Goal: Information Seeking & Learning: Learn about a topic

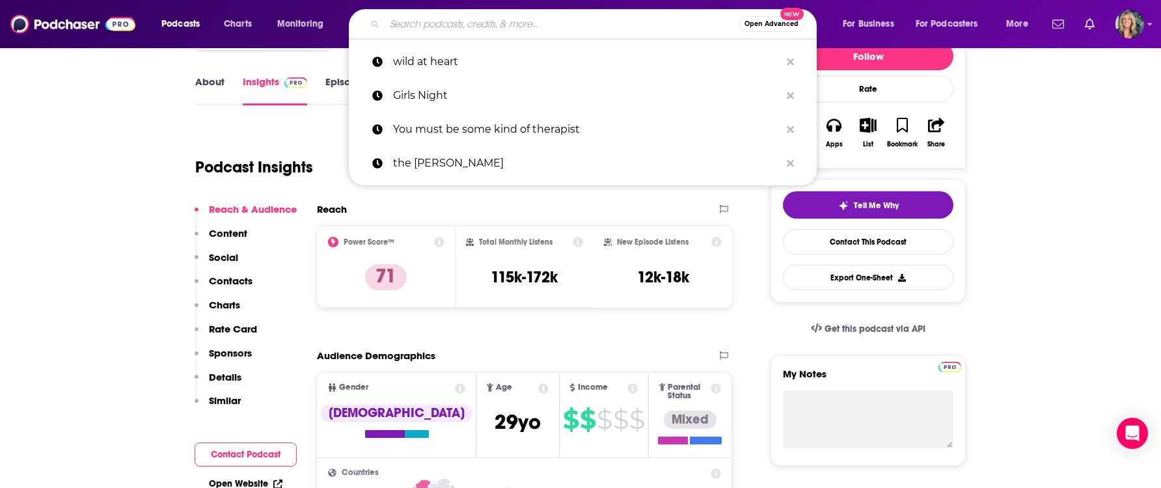
click at [420, 27] on input "Search podcasts, credits, & more..." at bounding box center [562, 24] width 354 height 21
click at [435, 25] on input "Search podcasts, credits, & more..." at bounding box center [562, 24] width 354 height 21
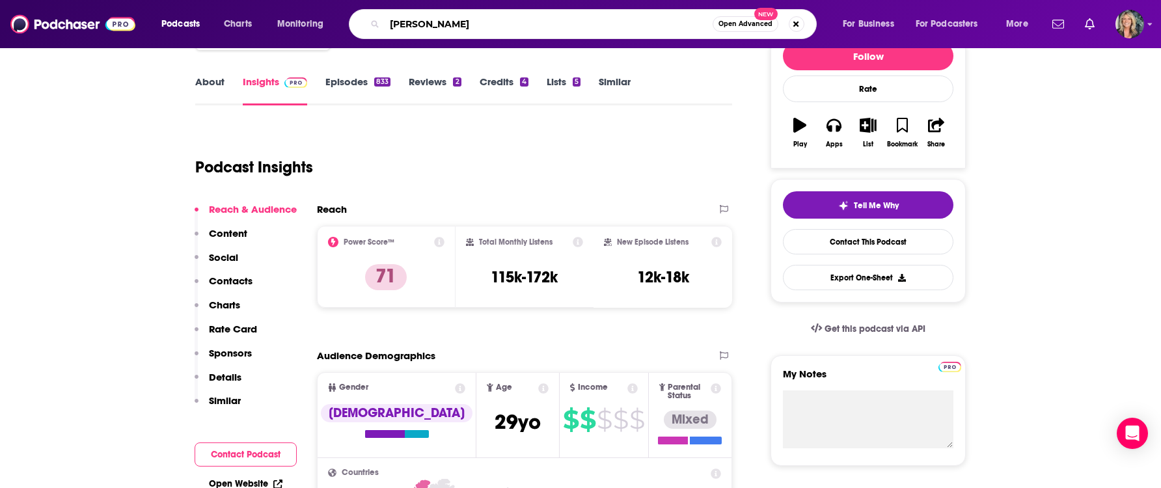
type input "[PERSON_NAME]"
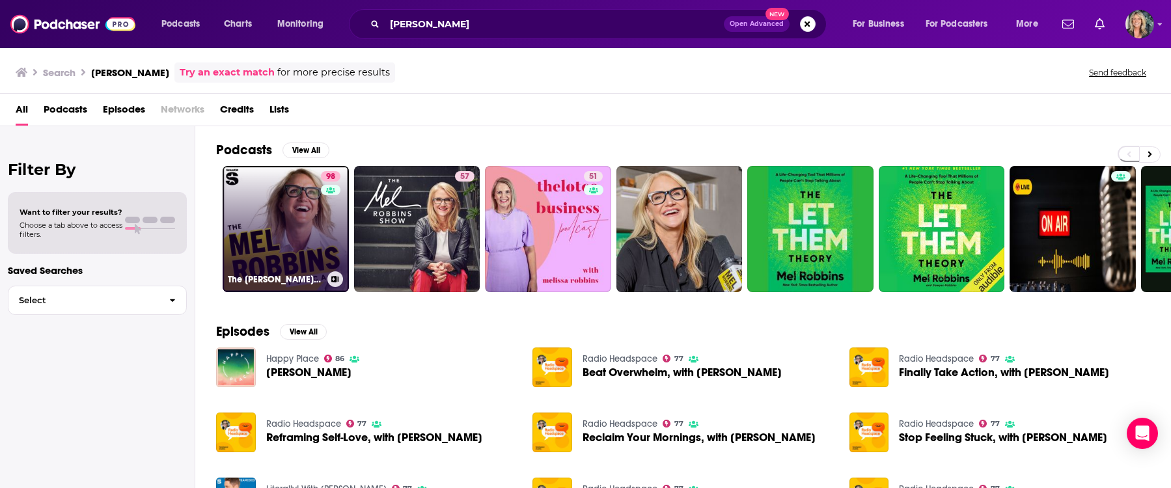
click at [316, 232] on link "98 The [PERSON_NAME] Podcast" at bounding box center [286, 229] width 126 height 126
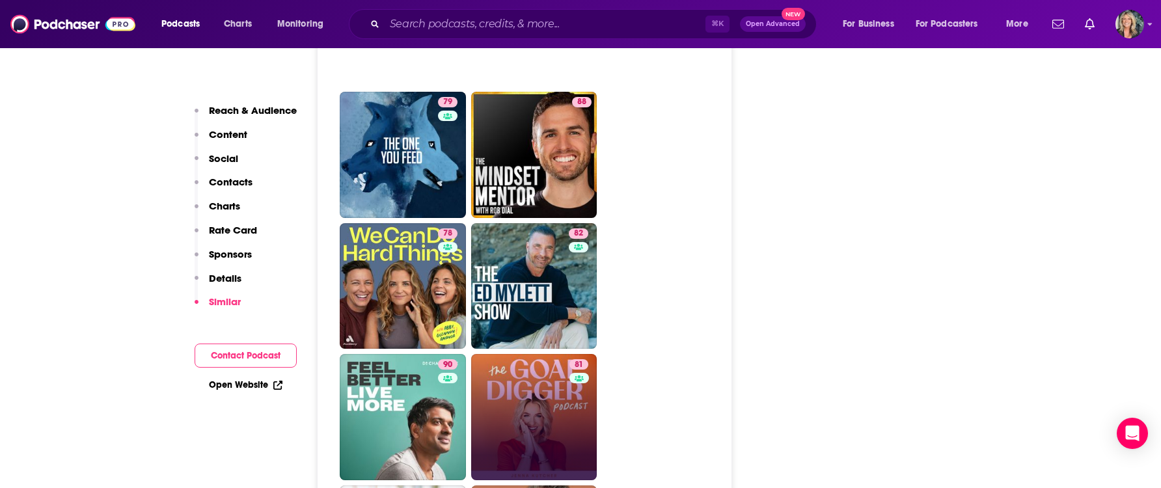
scroll to position [4221, 0]
